Goal: Task Accomplishment & Management: Complete application form

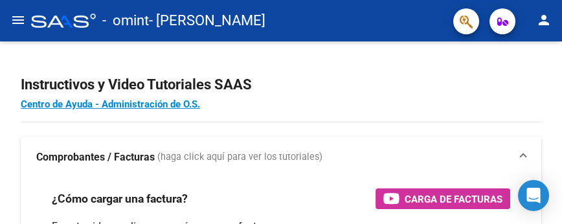
click at [22, 20] on mat-icon "menu" at bounding box center [18, 20] width 16 height 16
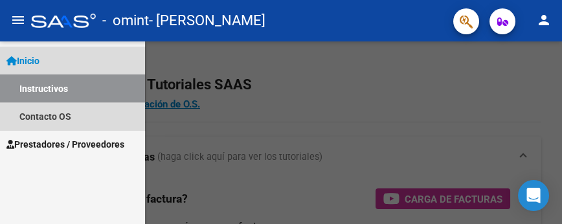
click at [84, 89] on link "Instructivos" at bounding box center [72, 88] width 145 height 28
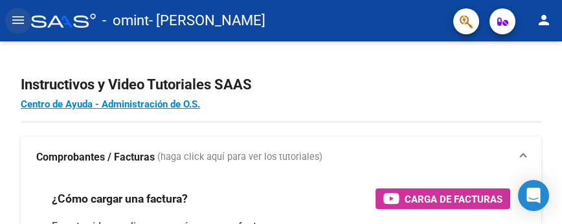
click at [16, 21] on mat-icon "menu" at bounding box center [18, 20] width 16 height 16
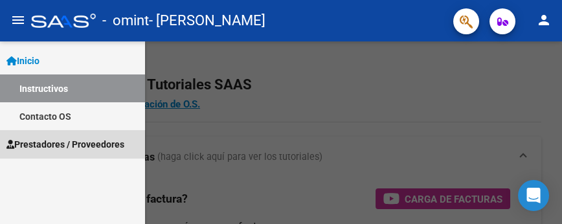
click at [79, 136] on link "Prestadores / Proveedores" at bounding box center [72, 144] width 145 height 28
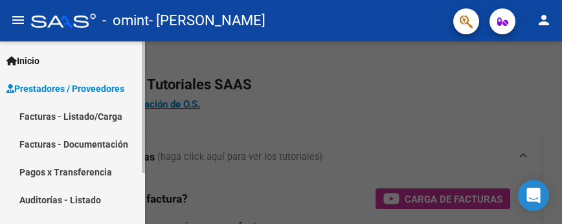
click at [83, 113] on link "Facturas - Listado/Carga" at bounding box center [72, 116] width 145 height 28
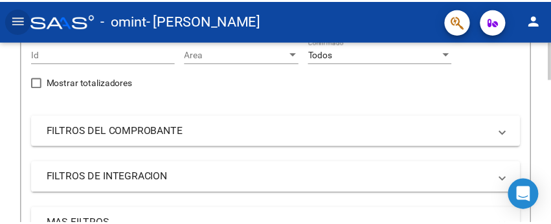
scroll to position [72, 0]
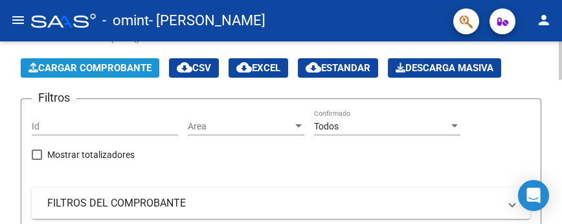
click at [127, 63] on span "Cargar Comprobante" at bounding box center [89, 68] width 123 height 12
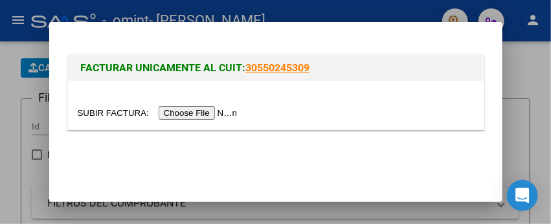
click at [208, 110] on input "file" at bounding box center [160, 113] width 164 height 14
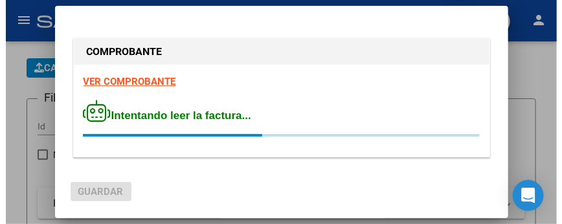
scroll to position [8, 0]
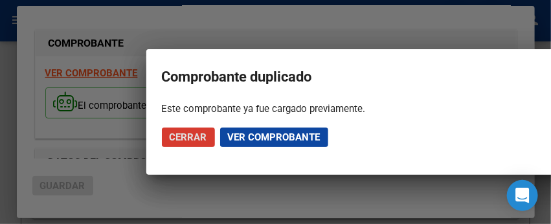
click at [271, 135] on span "Ver comprobante" at bounding box center [274, 137] width 93 height 12
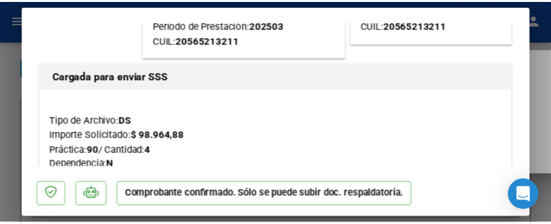
scroll to position [0, 0]
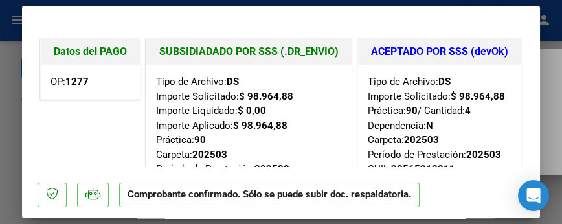
click at [5, 50] on div at bounding box center [281, 112] width 562 height 224
type input "$ 0,00"
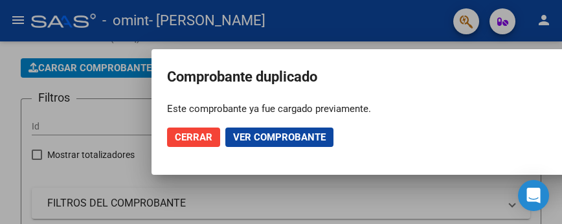
click at [190, 138] on span "Cerrar" at bounding box center [194, 137] width 38 height 12
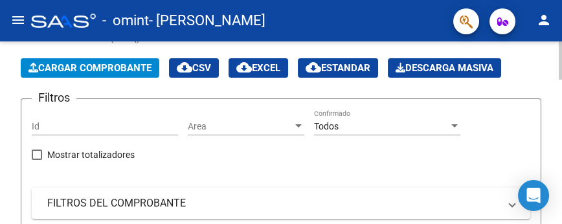
click at [96, 64] on span "Cargar Comprobante" at bounding box center [89, 68] width 123 height 12
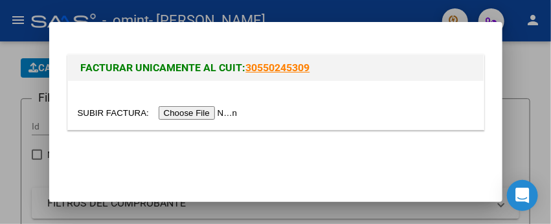
click at [219, 97] on div at bounding box center [276, 105] width 416 height 49
click at [219, 106] on input "file" at bounding box center [160, 113] width 164 height 14
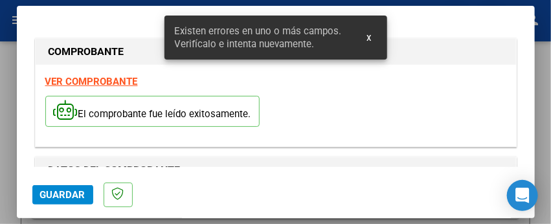
scroll to position [375, 0]
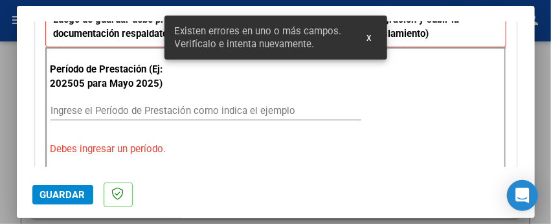
click at [107, 112] on input "Ingrese el Período de Prestación como indica el ejemplo" at bounding box center [205, 111] width 311 height 12
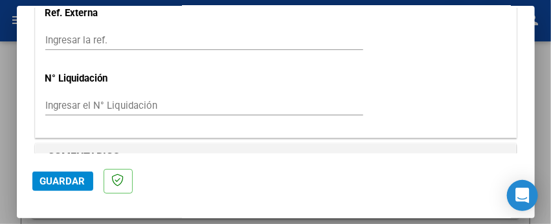
scroll to position [1029, 0]
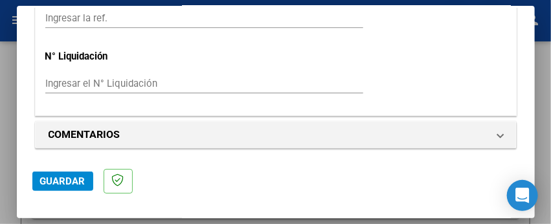
type input "202508"
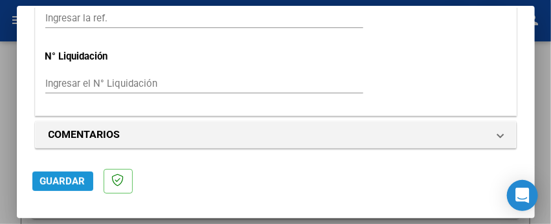
click at [60, 178] on span "Guardar" at bounding box center [62, 181] width 45 height 12
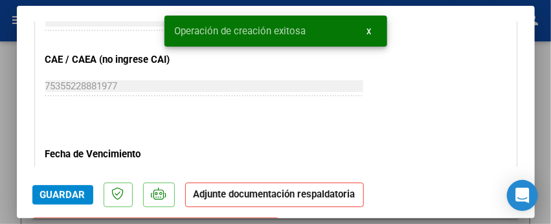
scroll to position [863, 0]
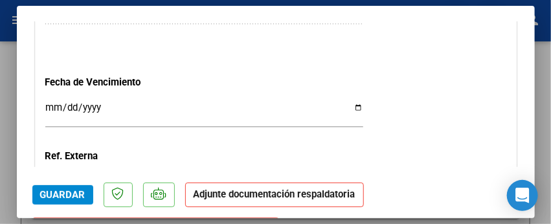
click at [267, 195] on strong "Adjunte documentación respaldatoria" at bounding box center [275, 194] width 162 height 12
click at [271, 199] on strong "Adjunte documentación respaldatoria" at bounding box center [275, 194] width 162 height 12
click at [214, 196] on strong "Adjunte documentación respaldatoria" at bounding box center [275, 194] width 162 height 12
click at [264, 192] on strong "Adjunte documentación respaldatoria" at bounding box center [275, 194] width 162 height 12
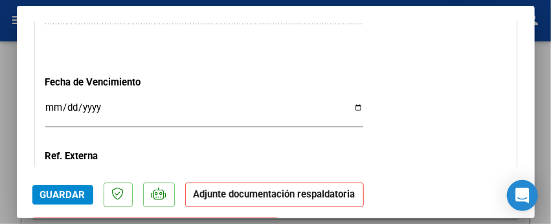
click at [221, 196] on strong "Adjunte documentación respaldatoria" at bounding box center [275, 194] width 162 height 12
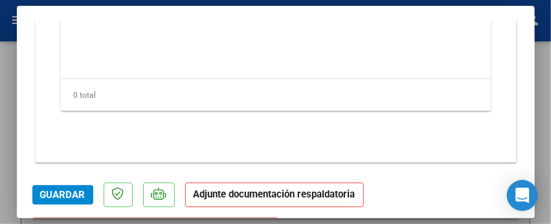
scroll to position [49, 0]
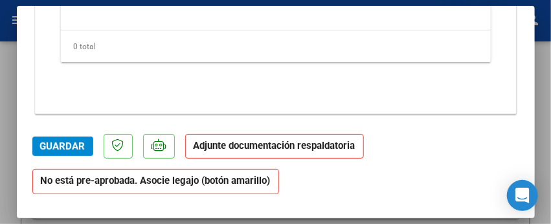
click at [273, 148] on strong "Adjunte documentación respaldatoria" at bounding box center [275, 146] width 162 height 12
click at [251, 144] on strong "Adjunte documentación respaldatoria" at bounding box center [275, 146] width 162 height 12
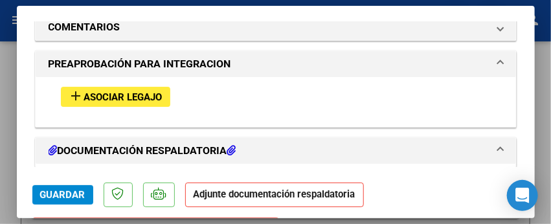
scroll to position [1207, 0]
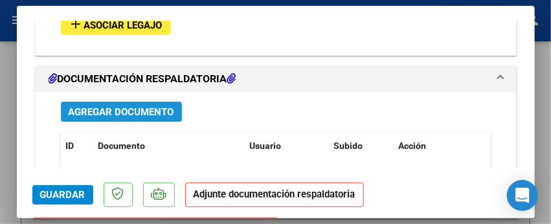
click at [133, 111] on span "Agregar Documento" at bounding box center [122, 112] width 106 height 12
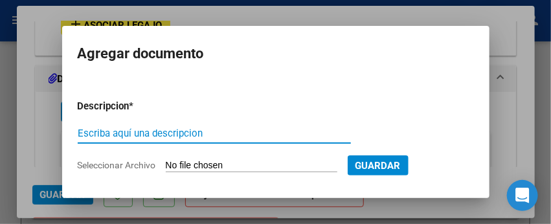
click at [187, 138] on input "Escriba aquí una descripcion" at bounding box center [214, 134] width 273 height 12
type input "ASISTENCIA AGOSTO"
click at [212, 156] on form "Descripcion * ASISTENCIA AGOSTO Escriba aquí una descripcion Seleccionar Archiv…" at bounding box center [276, 135] width 396 height 93
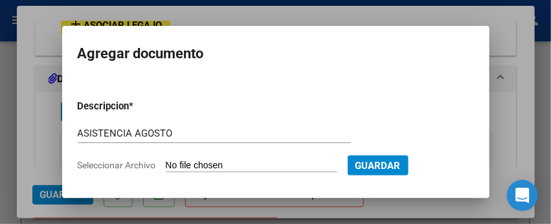
click at [218, 157] on form "Descripcion * ASISTENCIA AGOSTO Escriba aquí una descripcion Seleccionar Archiv…" at bounding box center [276, 135] width 396 height 93
click at [180, 164] on input "Seleccionar Archivo" at bounding box center [252, 166] width 172 height 12
type input "C:\fakepath\ASISTENCIA [PERSON_NAME][DATE].pdf"
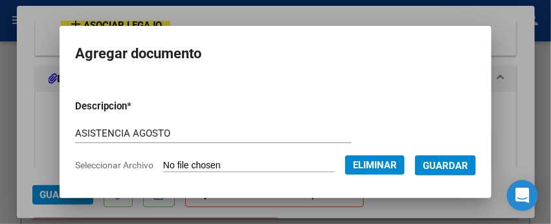
click at [415, 173] on button "Guardar" at bounding box center [445, 165] width 61 height 20
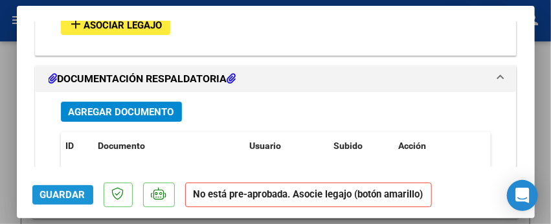
click at [58, 192] on span "Guardar" at bounding box center [62, 195] width 45 height 12
click at [64, 188] on button "Guardar" at bounding box center [62, 194] width 61 height 19
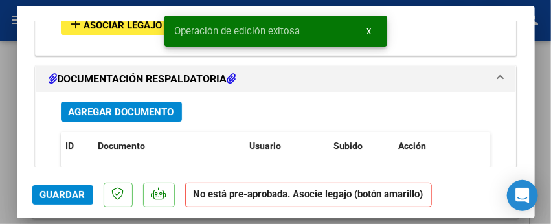
click at [0, 74] on div at bounding box center [275, 112] width 551 height 224
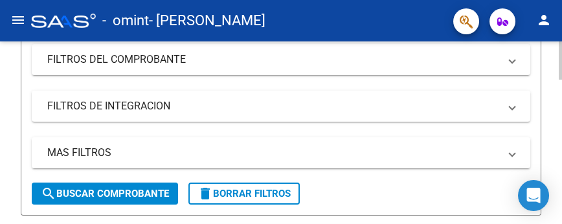
scroll to position [431, 0]
